Goal: Navigation & Orientation: Find specific page/section

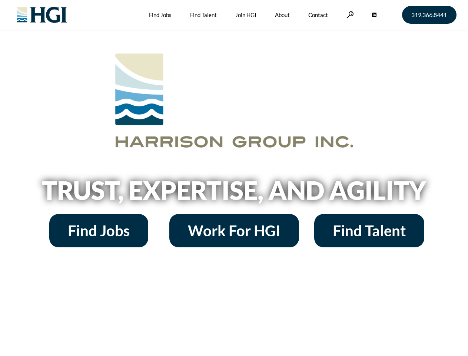
click at [234, 178] on h2 "Trust, Expertise, and Agility" at bounding box center [234, 190] width 423 height 25
click at [349, 14] on link at bounding box center [350, 14] width 7 height 7
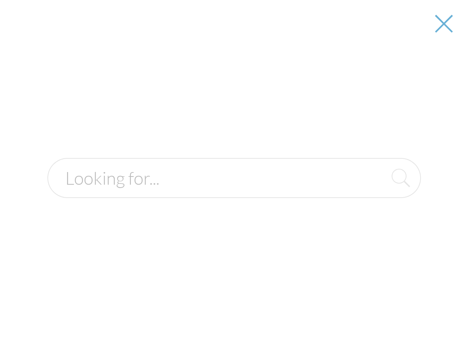
click at [234, 193] on h2 "Trust, Expertise, and Agility" at bounding box center [234, 190] width 423 height 25
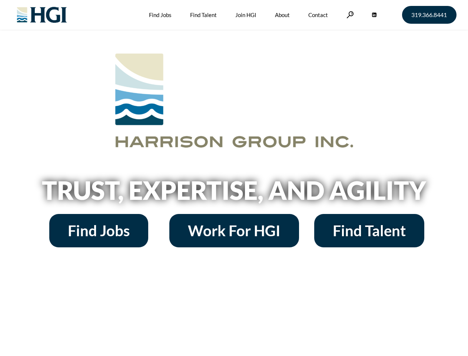
click at [234, 178] on h2 "Trust, Expertise, and Agility" at bounding box center [234, 190] width 423 height 25
click at [349, 14] on link at bounding box center [350, 14] width 7 height 7
